Goal: Task Accomplishment & Management: Manage account settings

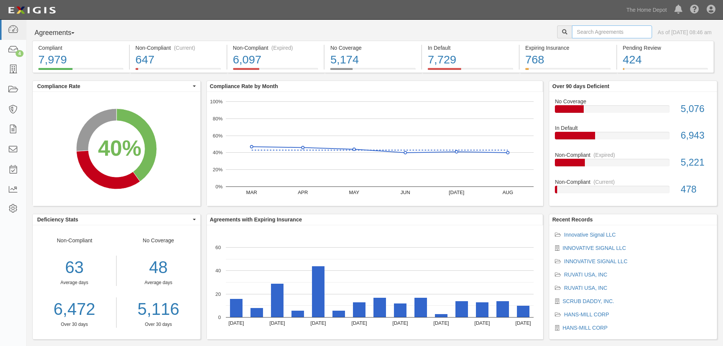
click at [602, 26] on input "text" at bounding box center [612, 31] width 80 height 13
type input "shinerich"
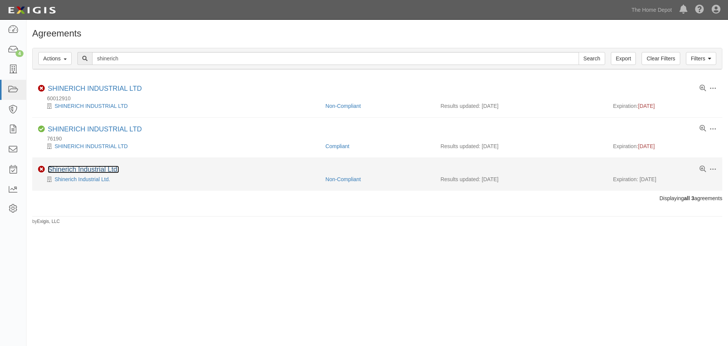
click at [85, 168] on link "Shinerich Industrial Ltd." at bounding box center [83, 169] width 71 height 8
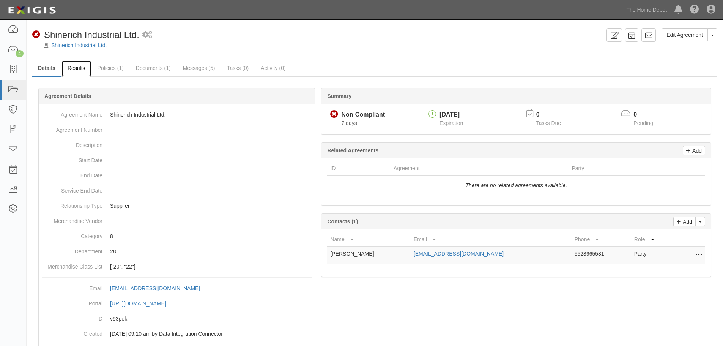
click at [82, 66] on link "Results" at bounding box center [76, 68] width 29 height 16
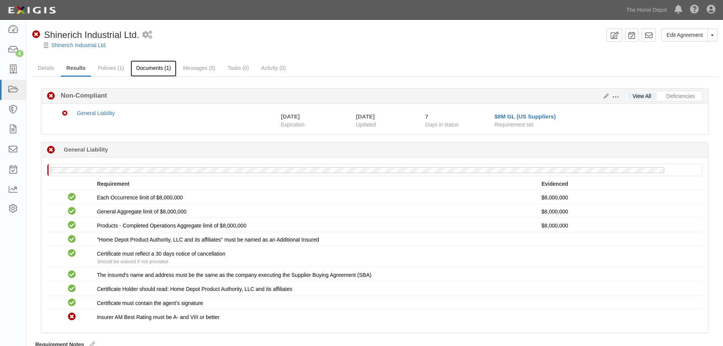
click at [140, 70] on link "Documents (1)" at bounding box center [153, 68] width 46 height 16
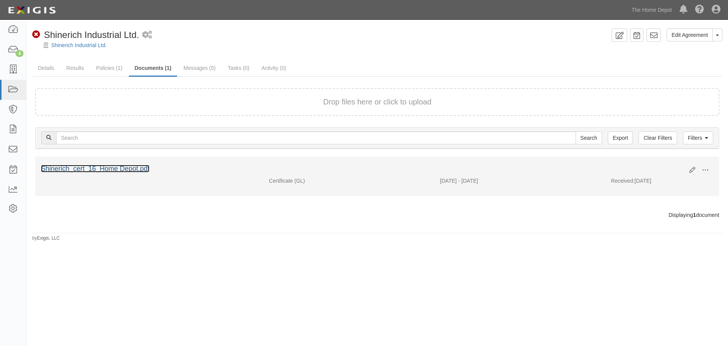
click at [113, 167] on link "Shinerich_cert_16_Home Depot.pdf" at bounding box center [95, 169] width 108 height 8
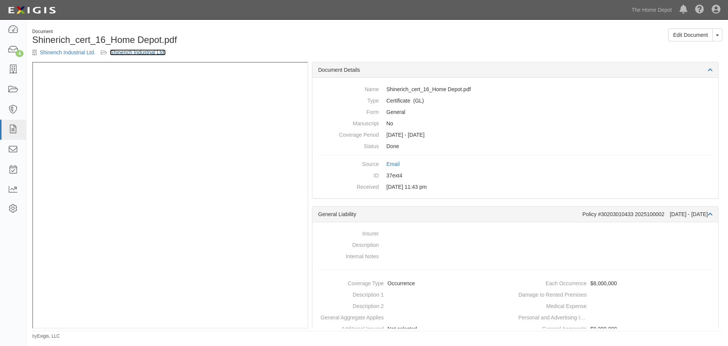
click at [127, 53] on link "Shinerich Industrial Ltd." at bounding box center [137, 52] width 55 height 6
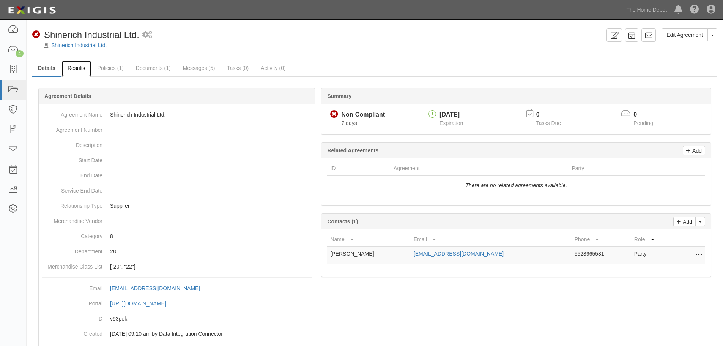
click at [85, 69] on link "Results" at bounding box center [76, 68] width 29 height 16
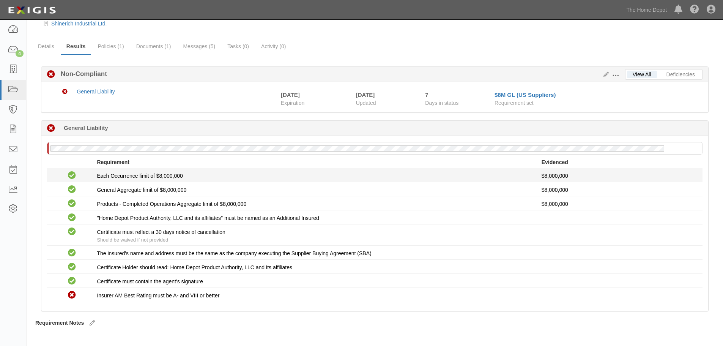
scroll to position [32, 0]
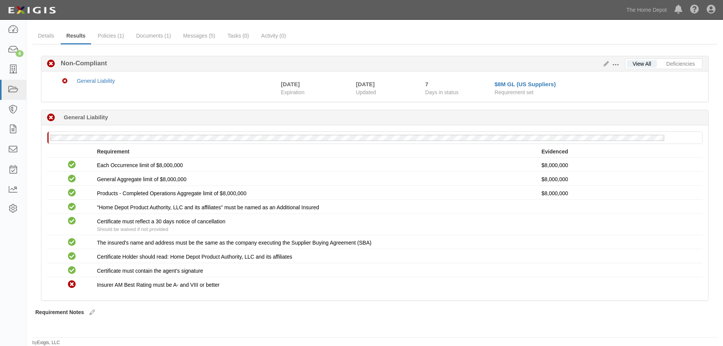
click at [615, 65] on span at bounding box center [615, 64] width 7 height 7
click at [607, 63] on icon at bounding box center [604, 63] width 8 height 5
click at [605, 61] on icon at bounding box center [604, 63] width 8 height 5
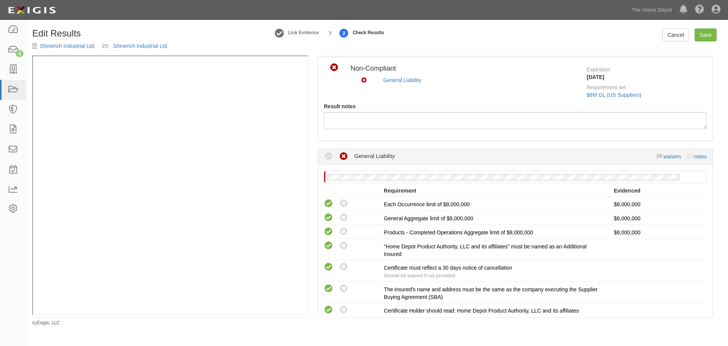
scroll to position [31, 0]
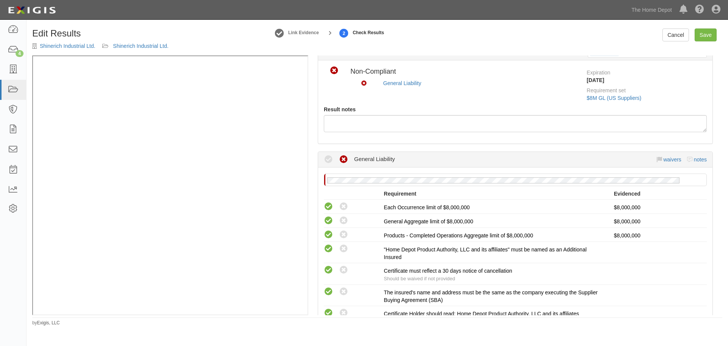
click at [657, 157] on div "waivers notes" at bounding box center [682, 160] width 50 height 8
click at [664, 160] on link "waivers" at bounding box center [672, 159] width 18 height 6
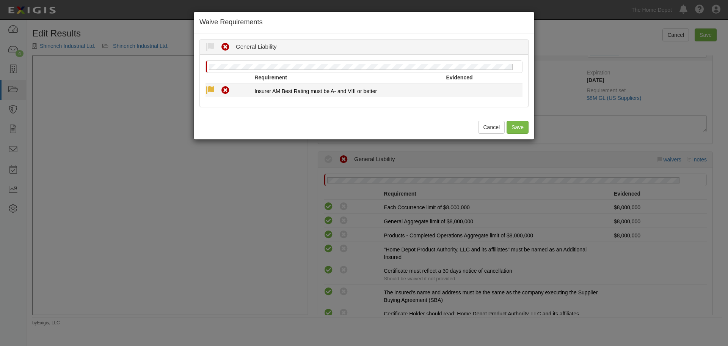
click at [208, 91] on icon at bounding box center [210, 90] width 9 height 9
radio input "true"
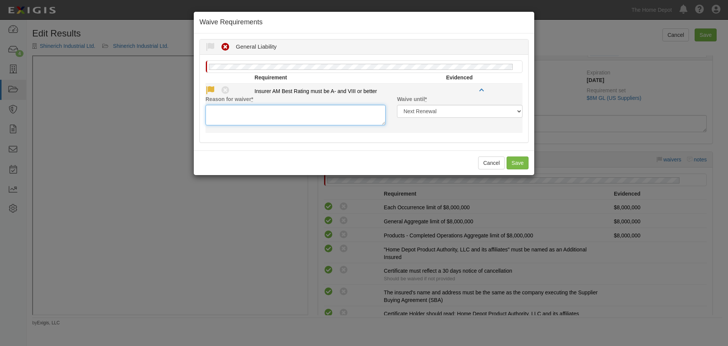
click at [297, 116] on textarea "Reason for waiver *" at bounding box center [296, 115] width 180 height 20
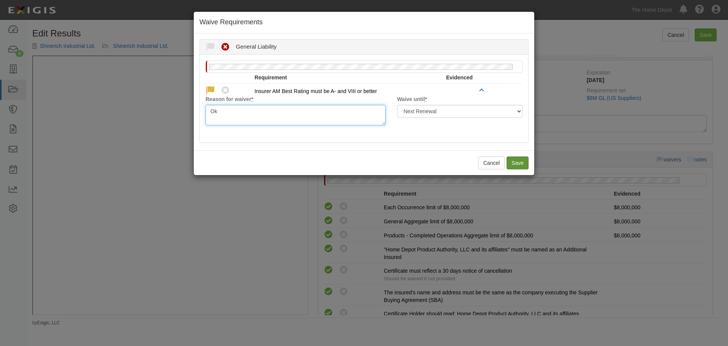
type textarea "Ok"
click at [524, 167] on button "Save" at bounding box center [518, 162] width 22 height 13
radio input "true"
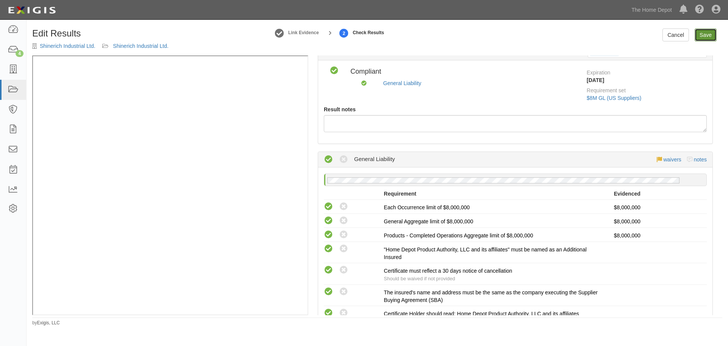
click at [708, 36] on link "Save" at bounding box center [706, 34] width 22 height 13
radio input "true"
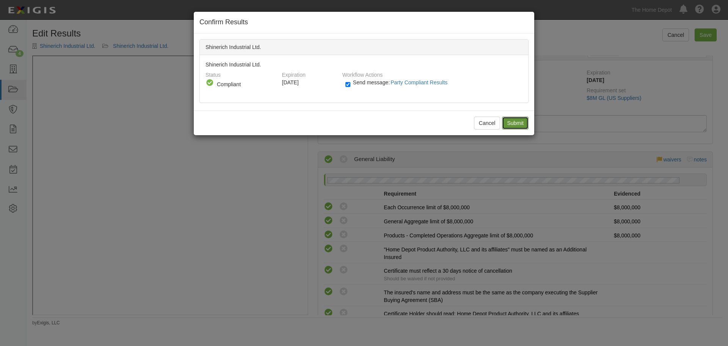
click at [513, 123] on input "Submit" at bounding box center [515, 122] width 27 height 13
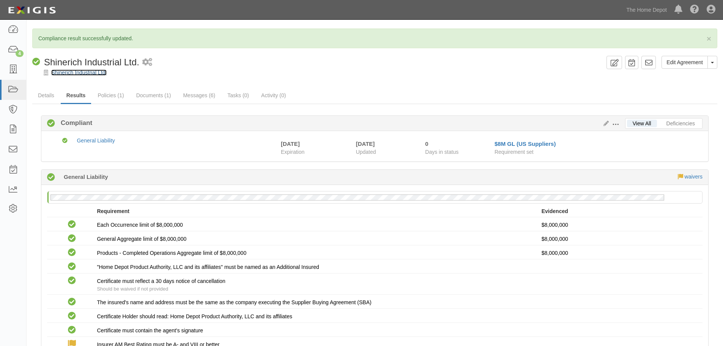
click at [88, 74] on link "Shinerich Industrial Ltd." at bounding box center [78, 72] width 55 height 6
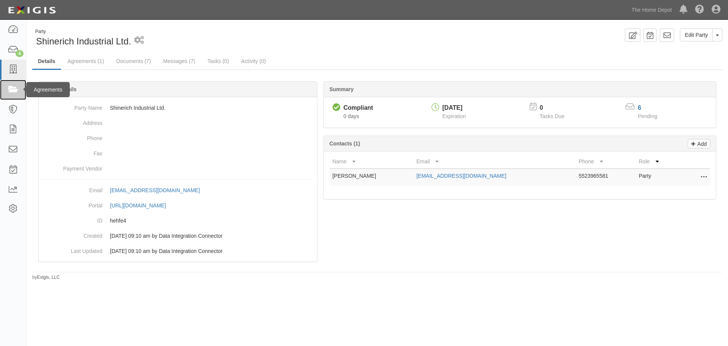
click at [12, 89] on icon at bounding box center [13, 89] width 11 height 9
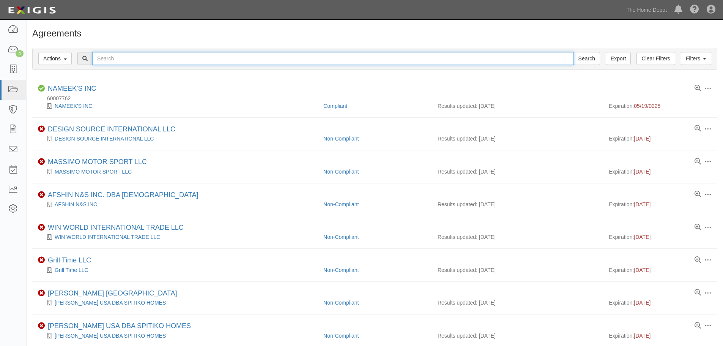
click at [132, 60] on input "text" at bounding box center [332, 58] width 481 height 13
type input "shinerich"
click at [133, 61] on input "shinerich" at bounding box center [332, 58] width 481 height 13
click at [573, 52] on input "Search" at bounding box center [586, 58] width 27 height 13
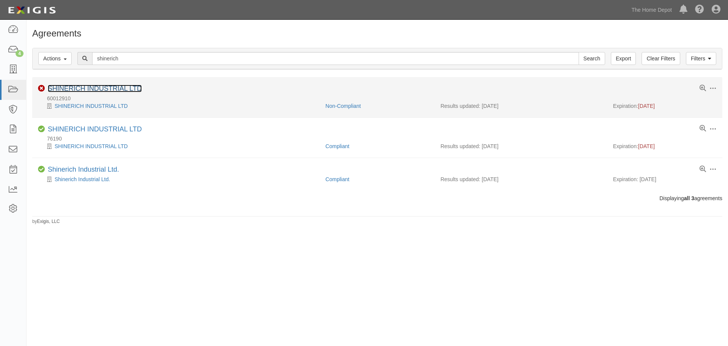
click at [101, 88] on link "SHINERICH INDUSTRIAL LTD" at bounding box center [95, 89] width 94 height 8
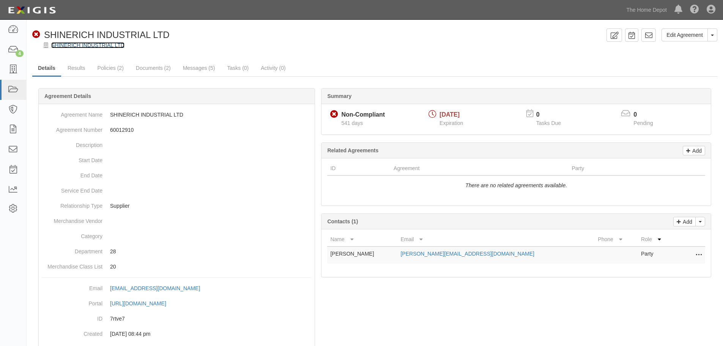
click at [77, 44] on link "SHINERICH INDUSTRIAL LTD" at bounding box center [87, 45] width 73 height 6
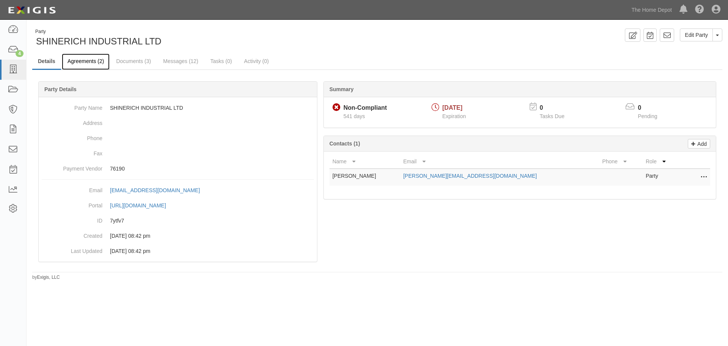
click at [97, 64] on link "Agreements (2)" at bounding box center [86, 61] width 48 height 16
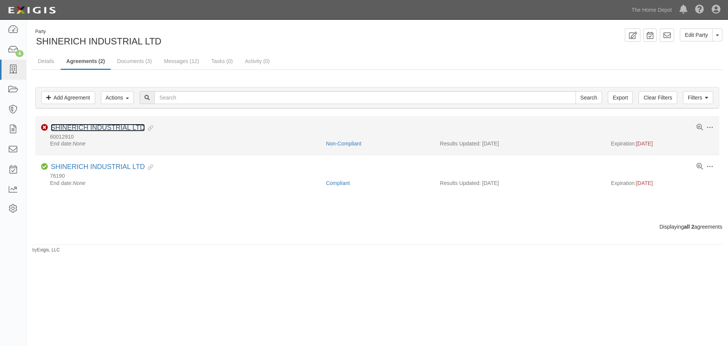
click at [107, 126] on link "SHINERICH INDUSTRIAL LTD" at bounding box center [98, 128] width 94 height 8
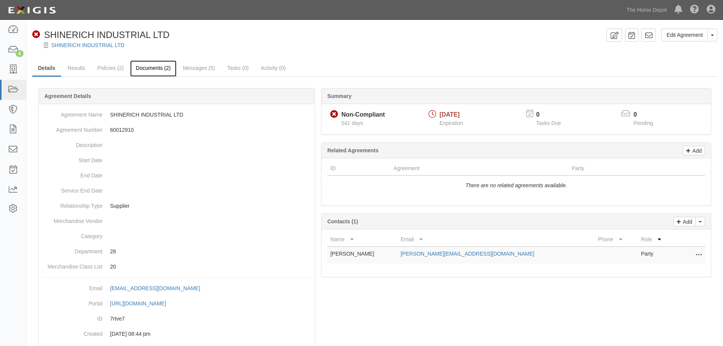
click at [139, 70] on link "Documents (2)" at bounding box center [153, 68] width 46 height 16
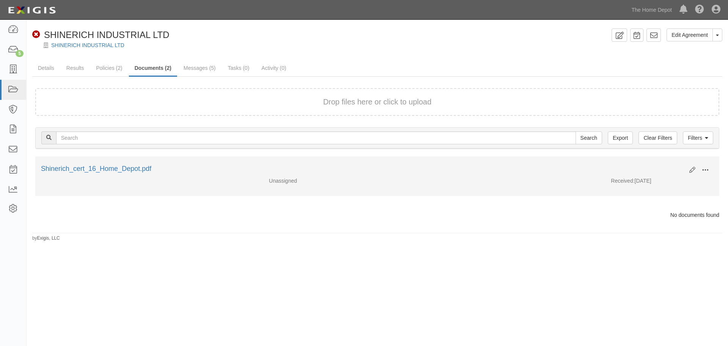
click at [705, 172] on span at bounding box center [705, 169] width 7 height 7
click at [676, 166] on link "Edit" at bounding box center [669, 167] width 60 height 14
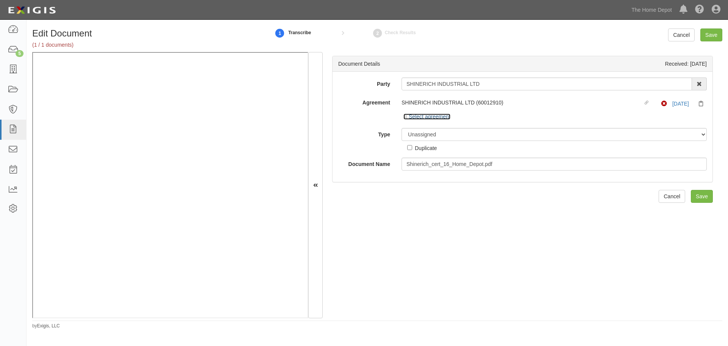
click at [405, 117] on icon at bounding box center [406, 117] width 5 height 4
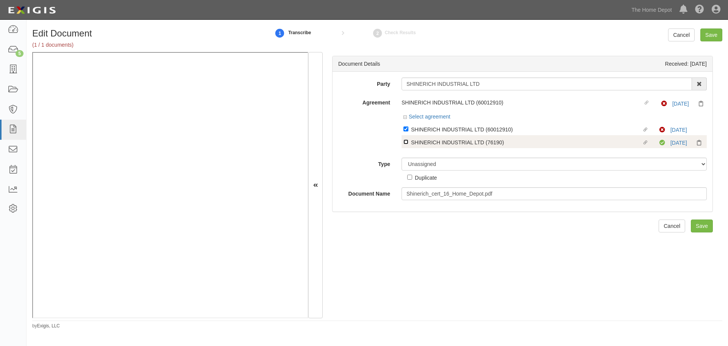
click at [405, 142] on input "Linked agreement SHINERICH INDUSTRIAL LTD (76190) Linked agreement" at bounding box center [406, 141] width 5 height 5
checkbox input "true"
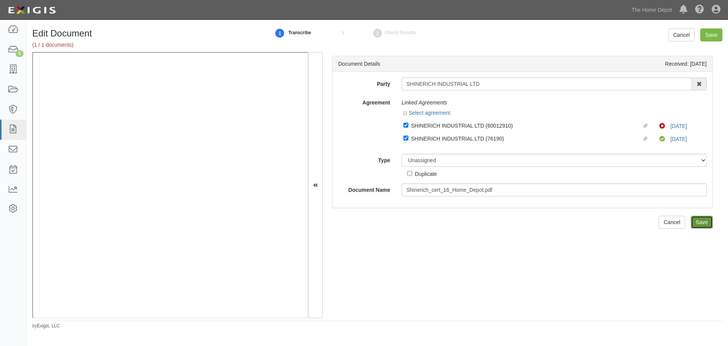
click at [700, 222] on input "Save" at bounding box center [702, 221] width 22 height 13
